Goal: Information Seeking & Learning: Check status

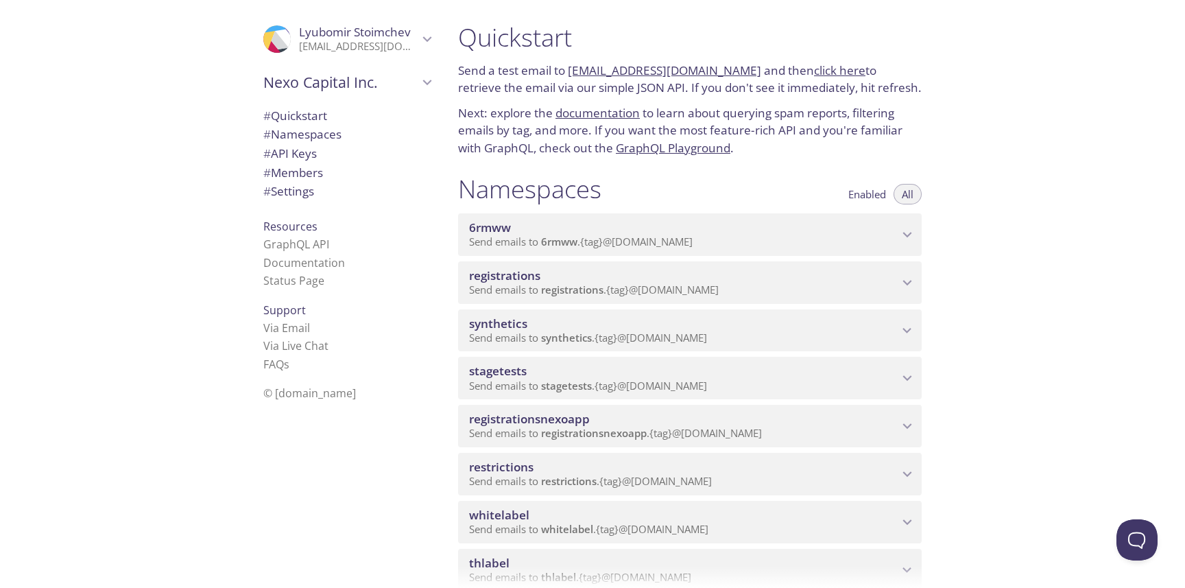
click at [568, 291] on span "registrations" at bounding box center [572, 289] width 62 height 14
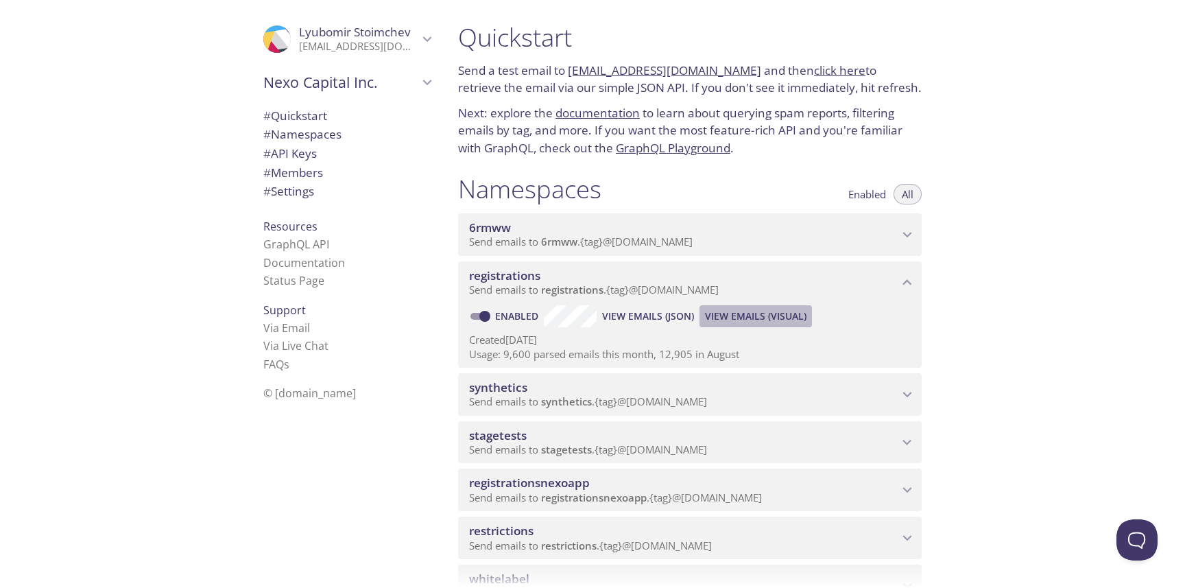
click at [773, 318] on span "View Emails (Visual)" at bounding box center [755, 316] width 101 height 16
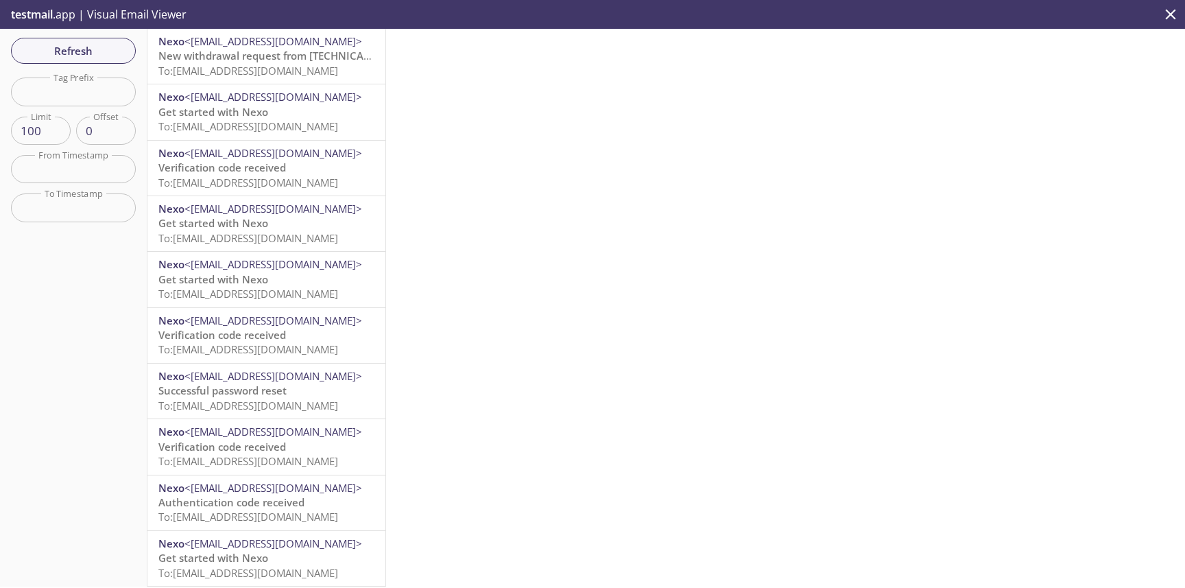
click at [292, 57] on span "New withdrawal request from [TECHNICAL_ID] - (CET)" at bounding box center [289, 56] width 263 height 14
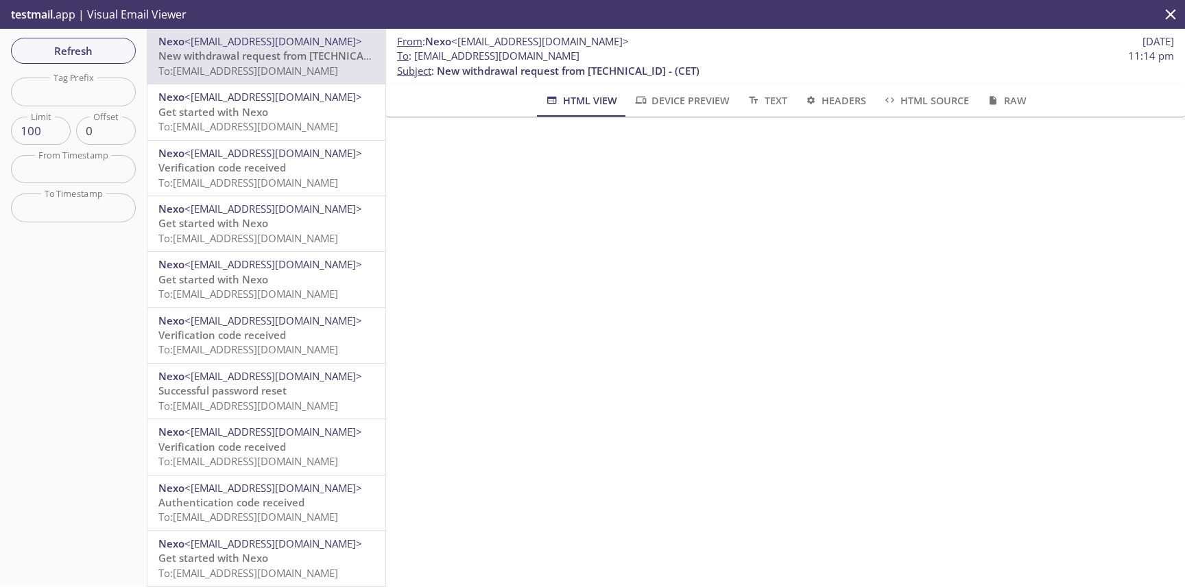
scroll to position [267, 0]
click at [56, 58] on span "Refresh" at bounding box center [73, 51] width 103 height 18
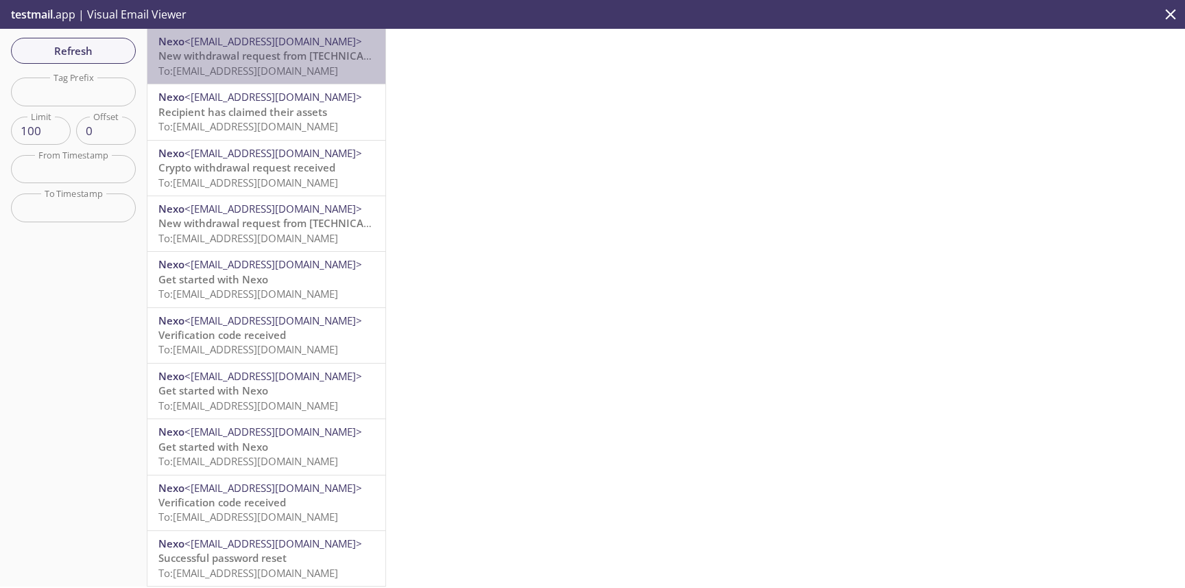
click at [169, 68] on span "To: [EMAIL_ADDRESS][DOMAIN_NAME]" at bounding box center [248, 71] width 180 height 14
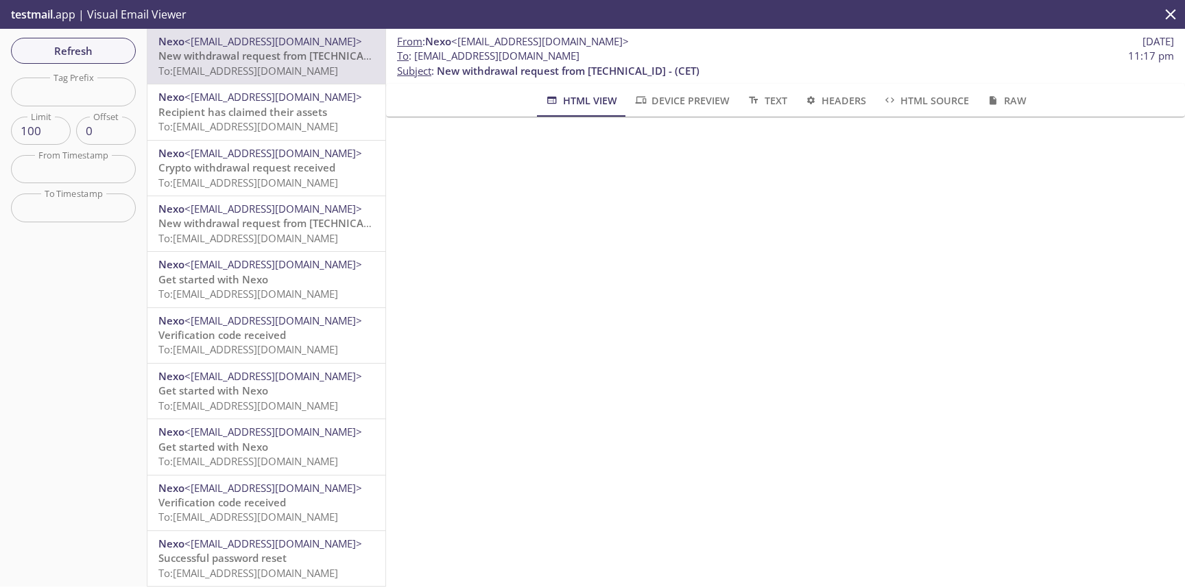
scroll to position [240, 0]
